Goal: Find specific page/section: Find specific page/section

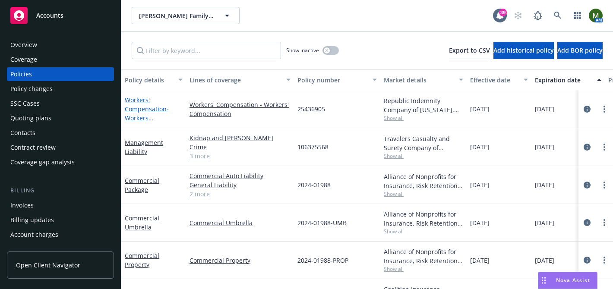
click at [155, 107] on link "Workers' Compensation - Workers Compensation" at bounding box center [147, 113] width 44 height 35
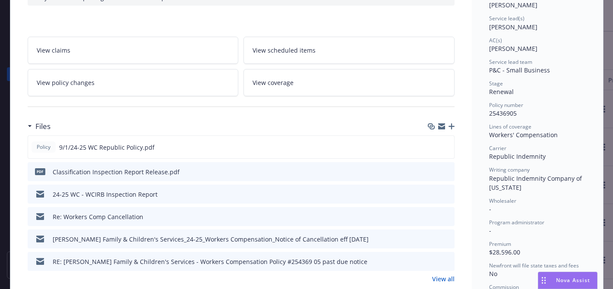
scroll to position [131, 0]
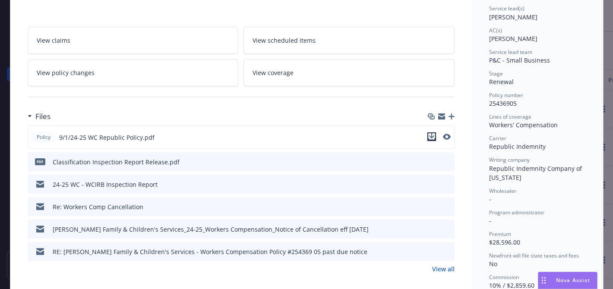
click at [430, 137] on icon "download file" at bounding box center [431, 136] width 7 height 7
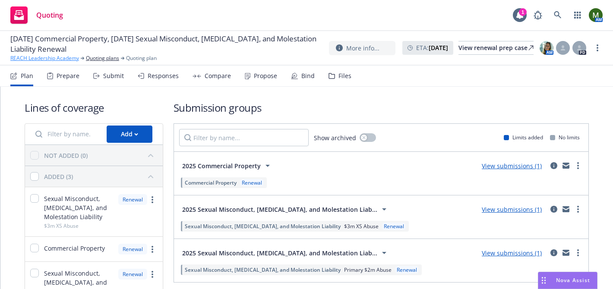
click at [62, 57] on link "REACH Leadership Academy" at bounding box center [44, 58] width 69 height 8
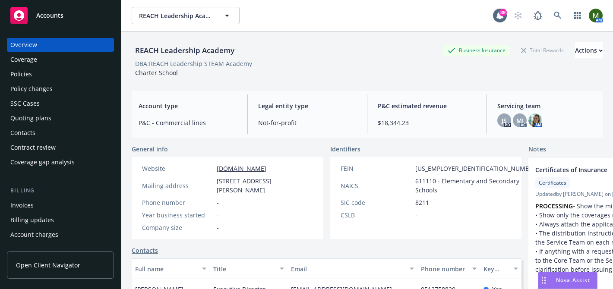
click at [31, 133] on div "Contacts" at bounding box center [22, 133] width 25 height 14
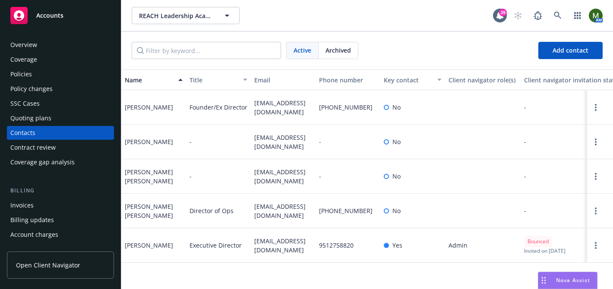
click at [64, 70] on div "Policies" at bounding box center [60, 74] width 100 height 14
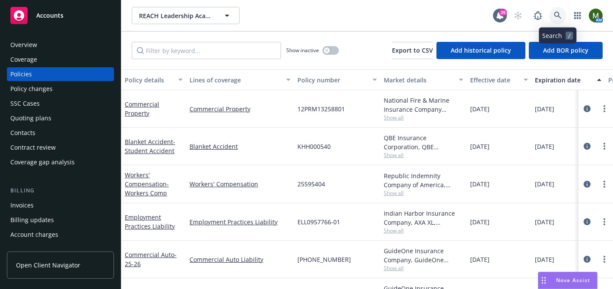
click at [560, 20] on link at bounding box center [557, 15] width 17 height 17
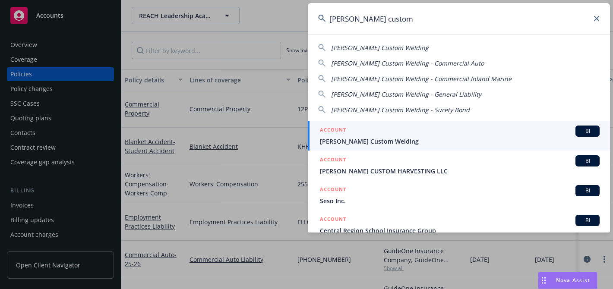
type input "charles custom"
click at [362, 132] on div "ACCOUNT BI" at bounding box center [460, 131] width 280 height 11
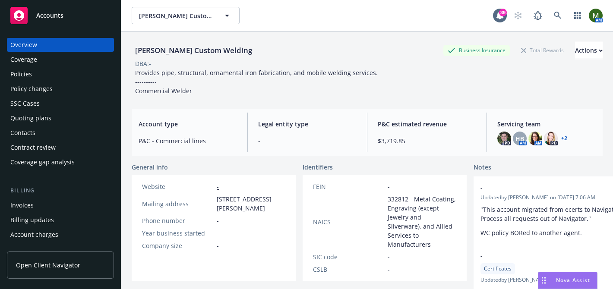
click at [37, 73] on div "Policies" at bounding box center [60, 74] width 100 height 14
